Goal: Information Seeking & Learning: Learn about a topic

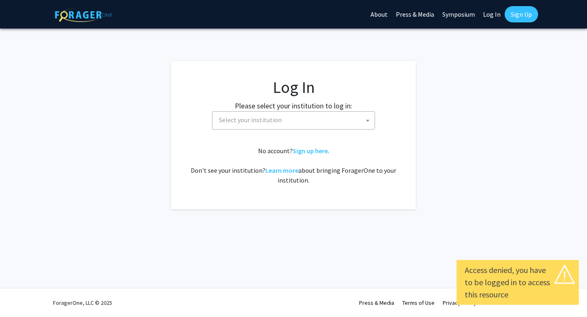
select select
click at [280, 122] on span "Select your institution" at bounding box center [295, 120] width 159 height 17
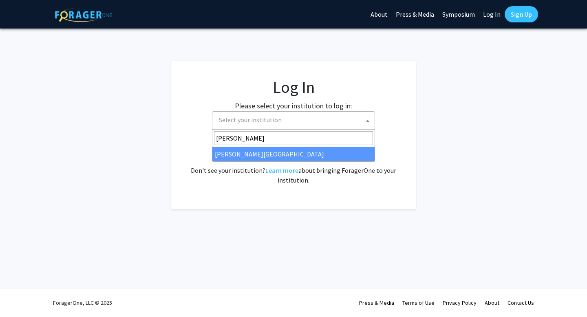
type input "[PERSON_NAME]"
select select "24"
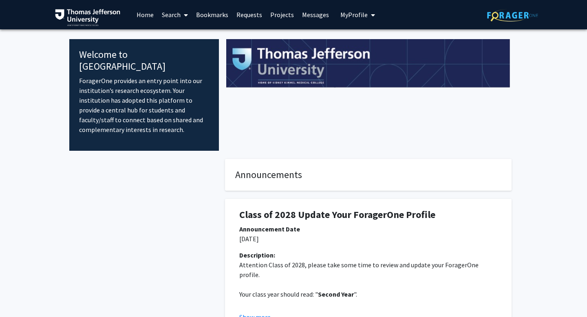
scroll to position [79, 0]
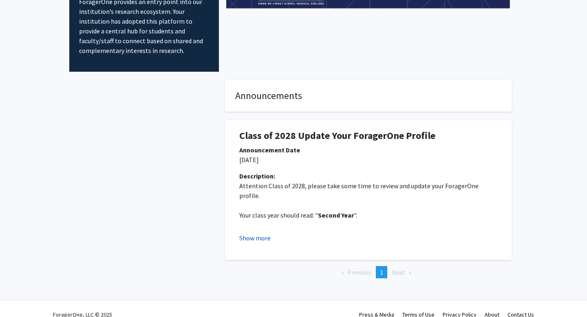
click at [261, 233] on button "Show more" at bounding box center [254, 238] width 31 height 10
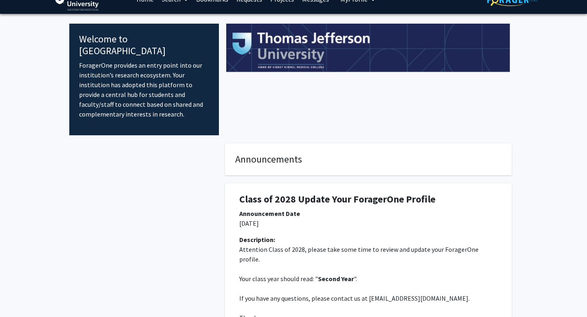
scroll to position [0, 0]
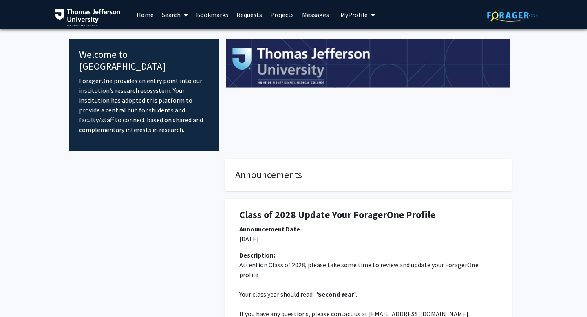
click at [146, 13] on link "Home" at bounding box center [144, 14] width 25 height 29
click at [147, 17] on link "Home" at bounding box center [144, 14] width 25 height 29
click at [358, 11] on span "My Profile" at bounding box center [353, 15] width 27 height 8
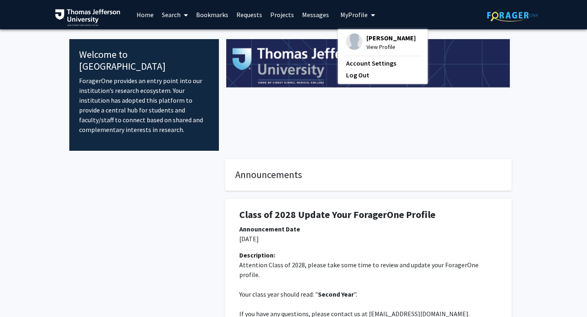
click at [375, 47] on span "View Profile" at bounding box center [391, 46] width 49 height 9
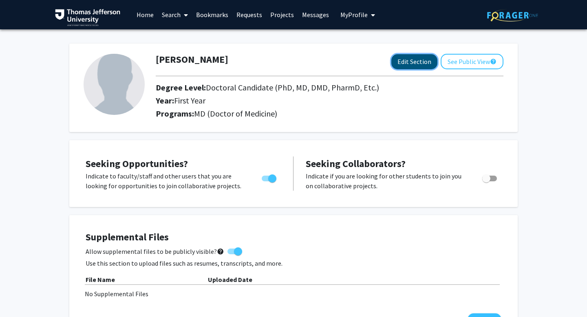
click at [400, 62] on button "Edit Section" at bounding box center [414, 61] width 46 height 15
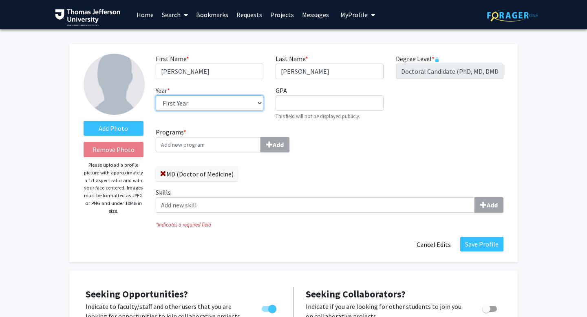
click at [259, 103] on select "--- First Year Second Year Third Year Fourth Year Fifth Year Sixth Year Seventh…" at bounding box center [210, 102] width 108 height 15
select select "second_year"
click at [156, 95] on select "--- First Year Second Year Third Year Fourth Year Fifth Year Sixth Year Seventh…" at bounding box center [210, 102] width 108 height 15
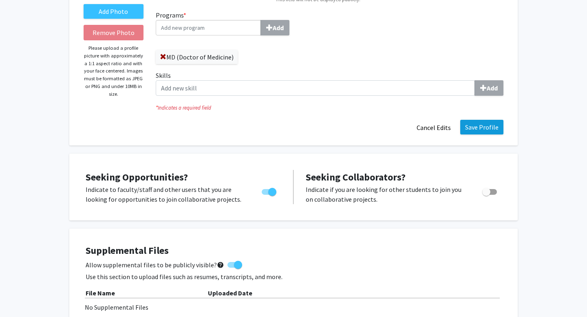
scroll to position [119, 0]
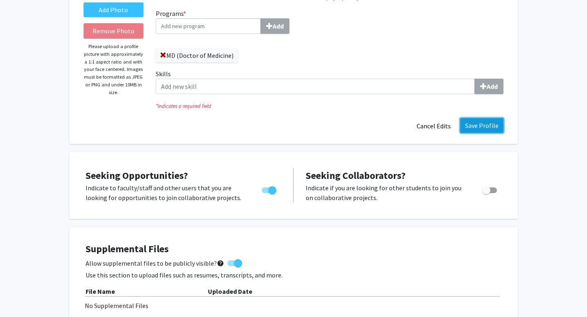
click at [485, 126] on button "Save Profile" at bounding box center [481, 125] width 43 height 15
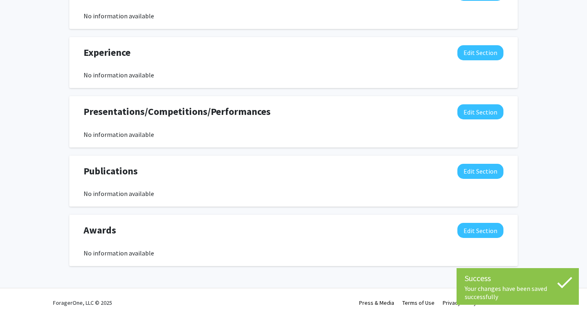
scroll to position [0, 0]
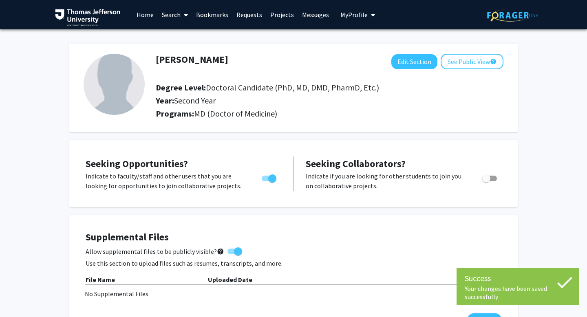
click at [174, 16] on link "Search" at bounding box center [175, 14] width 34 height 29
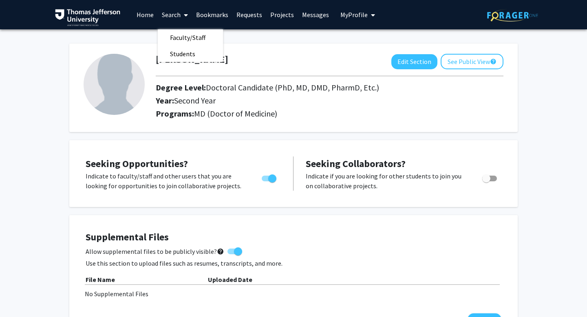
click at [147, 16] on link "Home" at bounding box center [144, 14] width 25 height 29
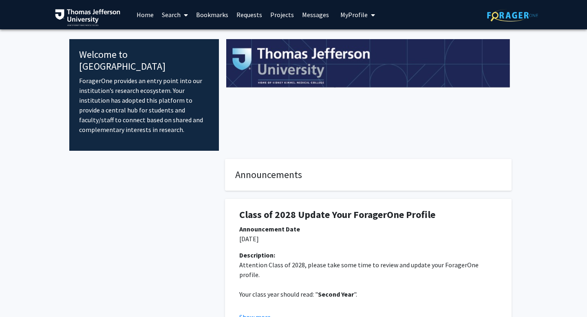
click at [280, 16] on link "Projects" at bounding box center [282, 14] width 32 height 29
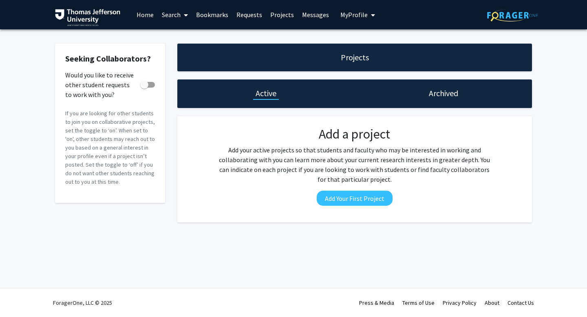
click at [245, 13] on link "Requests" at bounding box center [249, 14] width 34 height 29
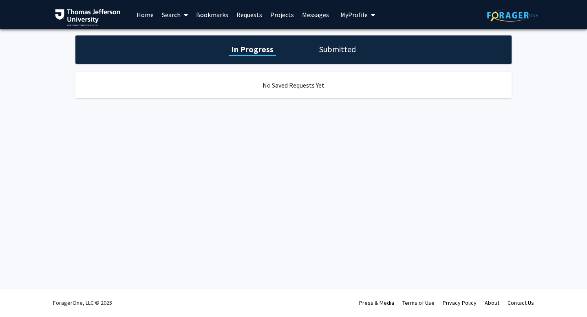
click at [322, 49] on h1 "Submitted" at bounding box center [338, 49] width 42 height 11
click at [250, 46] on h1 "In Progress" at bounding box center [252, 49] width 44 height 11
click at [207, 13] on link "Bookmarks" at bounding box center [212, 14] width 40 height 29
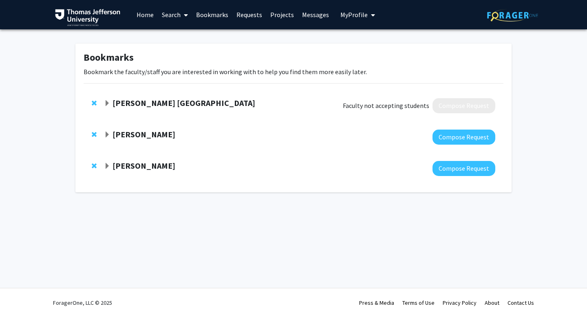
click at [176, 14] on link "Search" at bounding box center [175, 14] width 34 height 29
click at [95, 104] on span "Remove Kory London from bookmarks" at bounding box center [94, 103] width 5 height 7
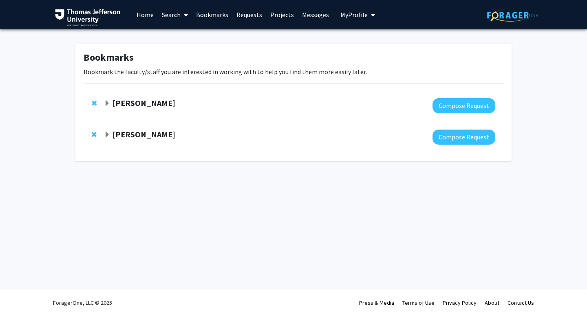
click at [93, 103] on span "Remove Elizabeth Wright-Jin from bookmarks" at bounding box center [94, 103] width 5 height 7
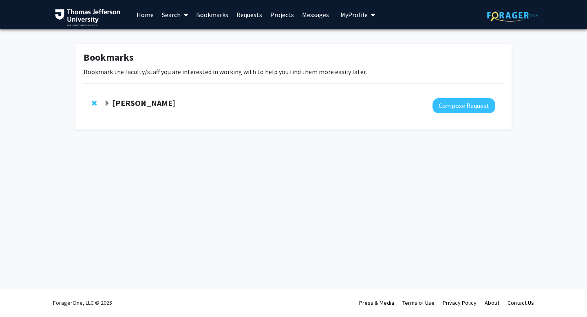
click at [93, 103] on span "Remove Paul Chung from bookmarks" at bounding box center [94, 103] width 5 height 7
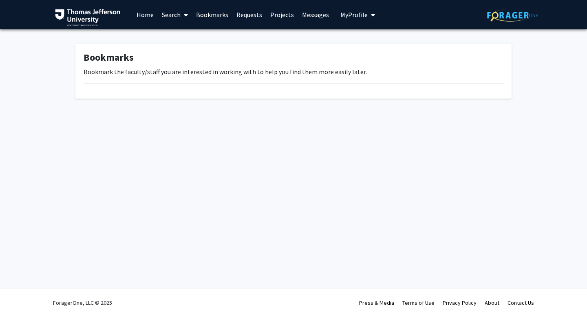
click at [173, 16] on link "Search" at bounding box center [175, 14] width 34 height 29
click at [186, 36] on span "Faculty/Staff" at bounding box center [188, 37] width 60 height 16
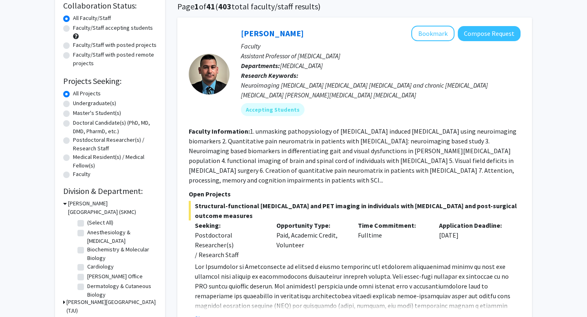
scroll to position [49, 0]
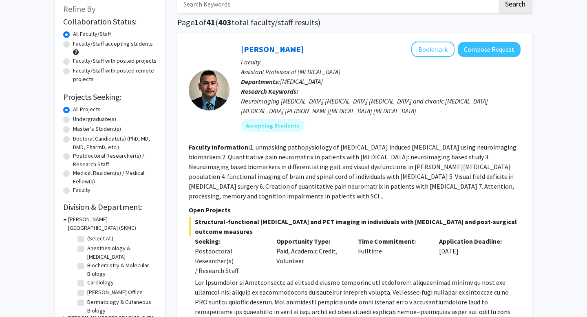
click at [73, 139] on label "Doctoral Candidate(s) (PhD, MD, DMD, PharmD, etc.)" at bounding box center [115, 143] width 84 height 17
click at [73, 139] on input "Doctoral Candidate(s) (PhD, MD, DMD, PharmD, etc.)" at bounding box center [75, 137] width 5 height 5
radio input "true"
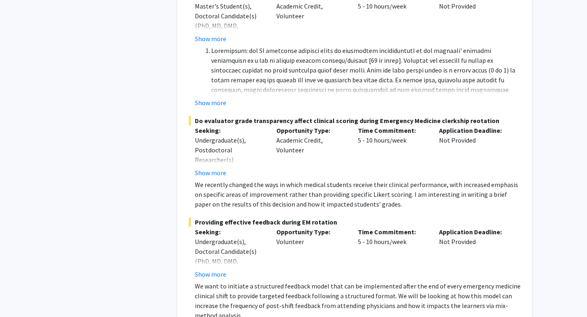
scroll to position [4882, 0]
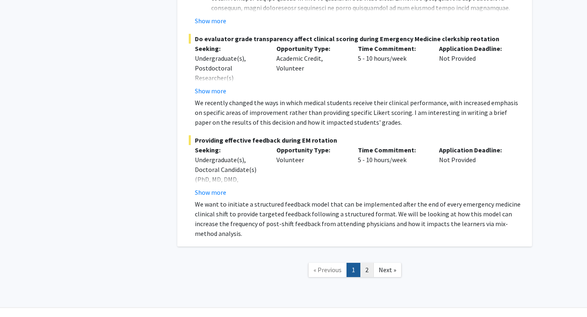
click at [366, 263] on link "2" at bounding box center [367, 270] width 14 height 14
